Goal: Answer question/provide support

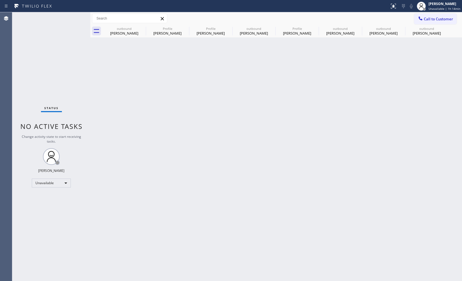
click at [430, 20] on span "Call to Customer" at bounding box center [438, 18] width 29 height 5
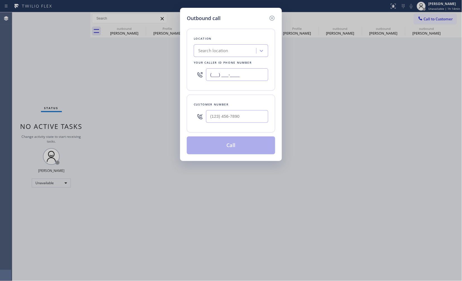
drag, startPoint x: 242, startPoint y: 78, endPoint x: 191, endPoint y: 78, distance: 50.4
click at [191, 78] on div "Location Search location Your caller id phone number (___) ___-____" at bounding box center [231, 60] width 88 height 62
paste input "323) 416-2342"
type input "[PHONE_NUMBER]"
click at [239, 96] on div "Customer number" at bounding box center [231, 113] width 88 height 38
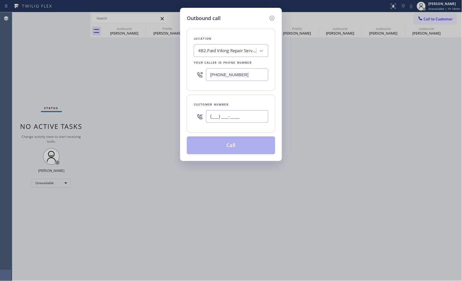
click at [247, 116] on input "(___) ___-____" at bounding box center [237, 116] width 62 height 13
paste input "818) 822-0504"
type input "[PHONE_NUMBER]"
click at [255, 106] on div "Customer number" at bounding box center [231, 104] width 74 height 6
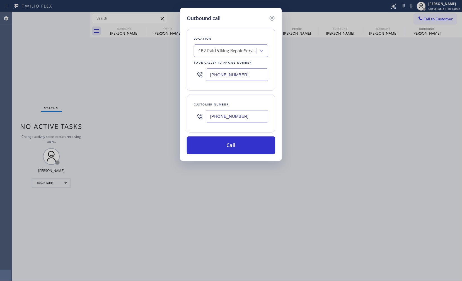
click at [257, 103] on div "Customer number" at bounding box center [231, 104] width 74 height 6
click at [275, 100] on div "Outbound call Location 4B2.Paid Viking Repair Service Your caller id phone numb…" at bounding box center [231, 84] width 102 height 153
click at [243, 154] on button "Call" at bounding box center [231, 145] width 88 height 18
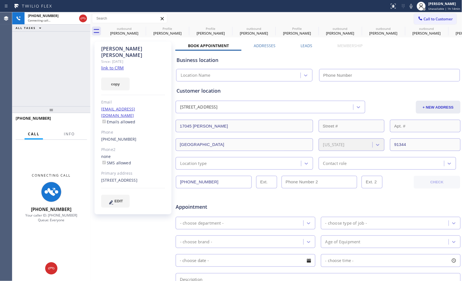
type input "[PHONE_NUMBER]"
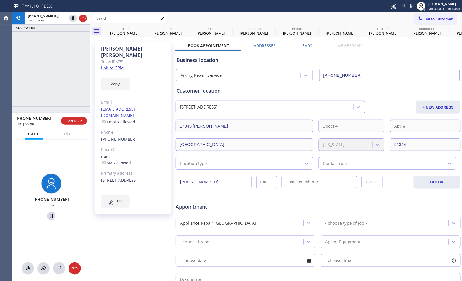
click at [21, 84] on div "[PHONE_NUMBER] Live | 00:56 ALL TASKS ALL TASKS ACTIVE TASKS TASKS IN WRAP UP" at bounding box center [51, 59] width 78 height 94
click at [26, 68] on div "[PHONE_NUMBER] Live | 01:02 ALL TASKS ALL TASKS ACTIVE TASKS TASKS IN WRAP UP" at bounding box center [51, 59] width 78 height 94
click at [64, 58] on div "[PHONE_NUMBER] Live | 01:26 ALL TASKS ALL TASKS ACTIVE TASKS TASKS IN WRAP UP" at bounding box center [51, 59] width 78 height 94
click at [64, 58] on div "[PHONE_NUMBER] Live | 01:27 ALL TASKS ALL TASKS ACTIVE TASKS TASKS IN WRAP UP" at bounding box center [51, 59] width 78 height 94
click at [84, 20] on icon at bounding box center [83, 18] width 7 height 7
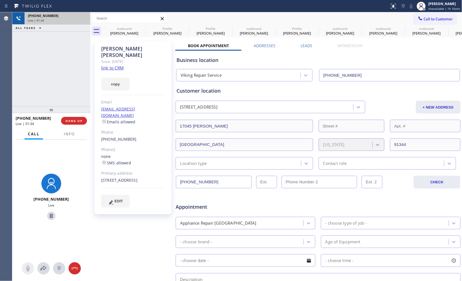
click at [84, 65] on div "[PHONE_NUMBER] Live | 01:34 ALL TASKS ALL TASKS ACTIVE TASKS TASKS IN WRAP UP" at bounding box center [51, 59] width 78 height 94
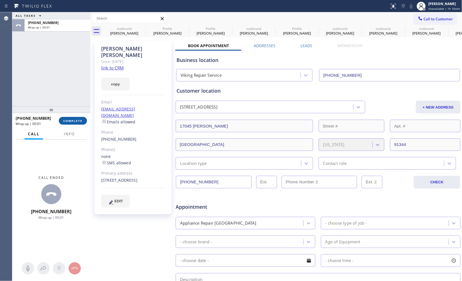
click at [80, 119] on span "COMPLETE" at bounding box center [72, 121] width 19 height 4
click at [59, 82] on div "ALL TASKS ALL TASKS ACTIVE TASKS TASKS IN WRAP UP [PHONE_NUMBER] Wrap up | 00:01" at bounding box center [51, 59] width 78 height 94
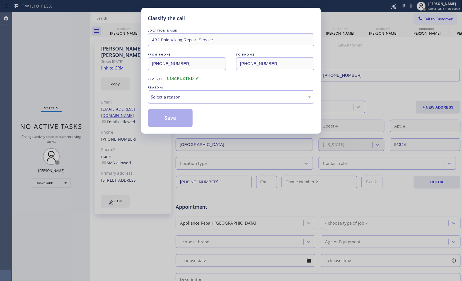
click at [181, 94] on div "Select a reason" at bounding box center [231, 97] width 160 height 6
click at [177, 117] on button "Save" at bounding box center [170, 118] width 45 height 18
